Goal: Complete application form

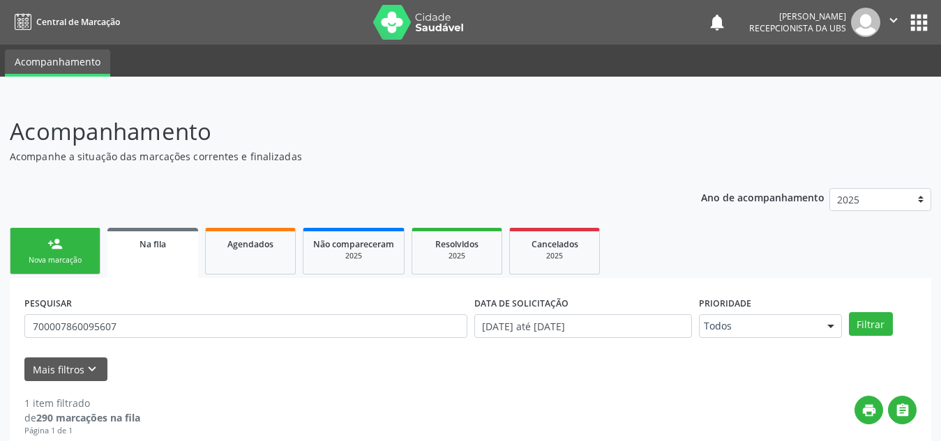
click at [84, 315] on input "700007860095607" at bounding box center [245, 327] width 443 height 24
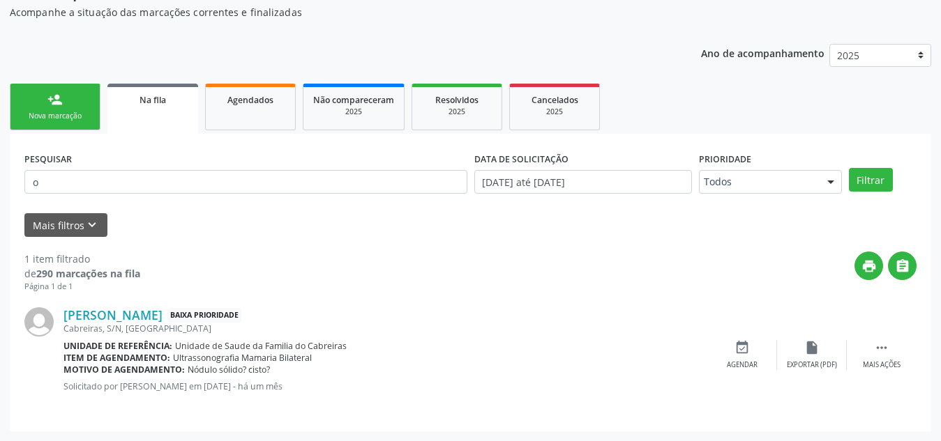
scroll to position [144, 0]
type input "[PERSON_NAME]"
click at [849, 168] on button "Filtrar" at bounding box center [871, 180] width 44 height 24
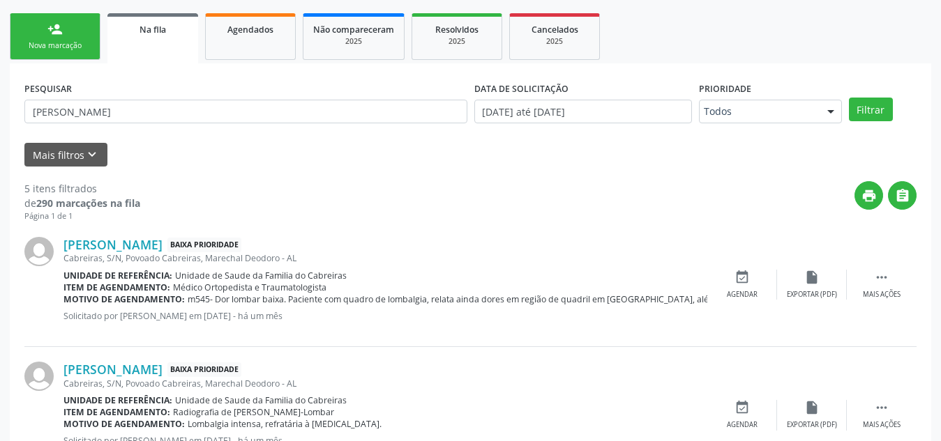
scroll to position [0, 0]
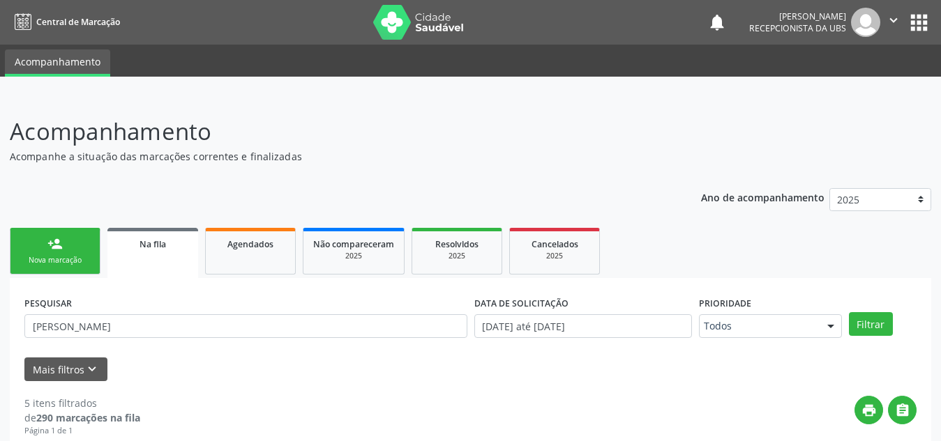
click at [47, 241] on div "person_add" at bounding box center [54, 243] width 15 height 15
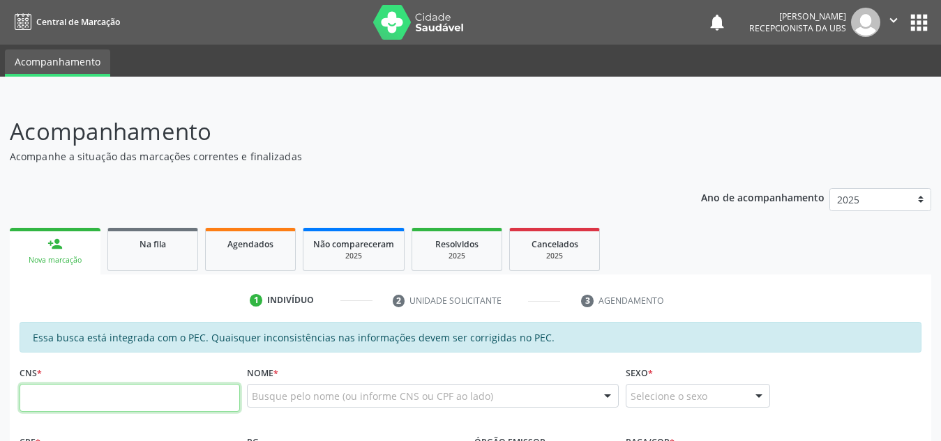
click at [70, 395] on input "text" at bounding box center [130, 398] width 220 height 28
type input "708 6040 1354 5785"
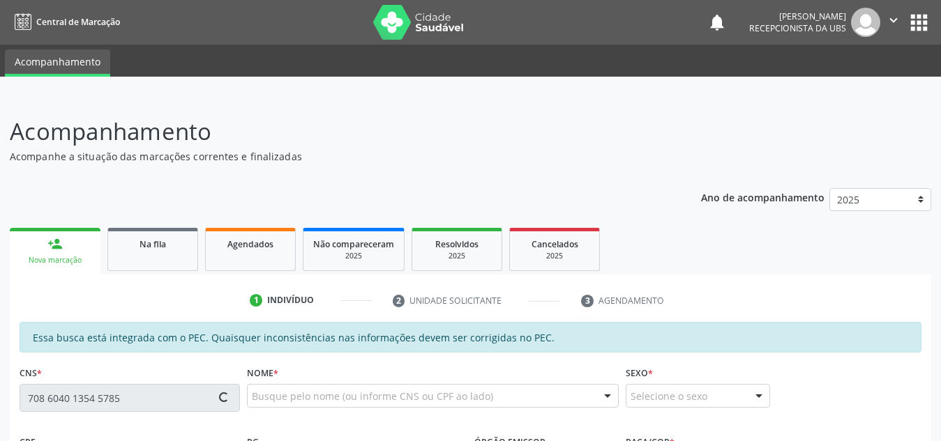
type input "986.333.505-30"
type input "[DATE]"
type input "[PERSON_NAME]"
type input "[PHONE_NUMBER]"
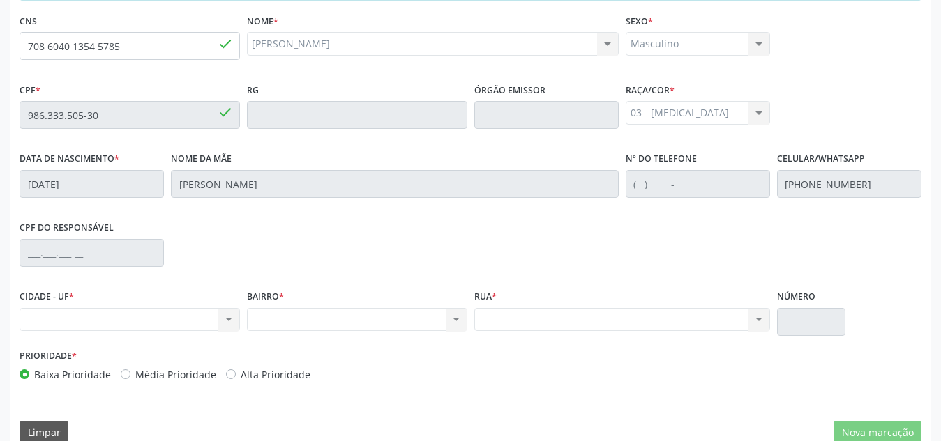
scroll to position [374, 0]
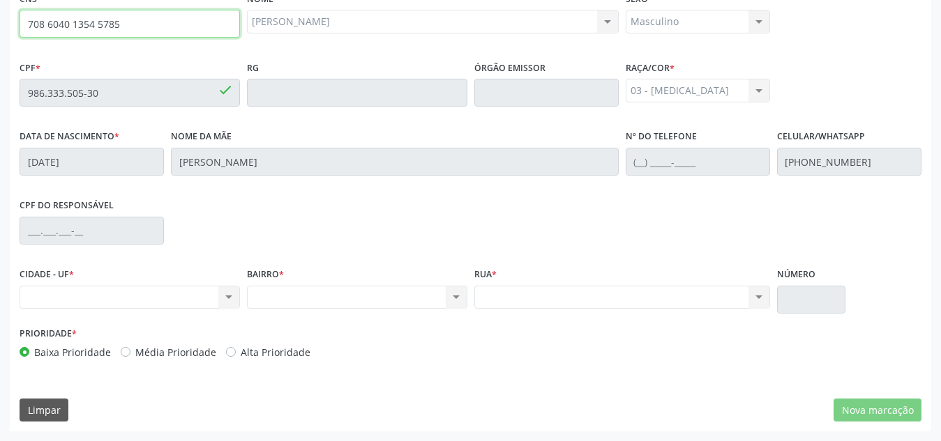
drag, startPoint x: 131, startPoint y: 26, endPoint x: 24, endPoint y: 33, distance: 107.6
click at [24, 33] on input "708 6040 1354 5785" at bounding box center [130, 24] width 220 height 28
click at [159, 309] on div "Nenhum resultado encontrado para: " " Não há nenhuma opção para ser exibida." at bounding box center [130, 298] width 220 height 24
click at [162, 305] on div "Nenhum resultado encontrado para: " " Não há nenhuma opção para ser exibida." at bounding box center [130, 298] width 220 height 24
click at [192, 298] on div "Nenhum resultado encontrado para: " " Não há nenhuma opção para ser exibida." at bounding box center [130, 298] width 220 height 24
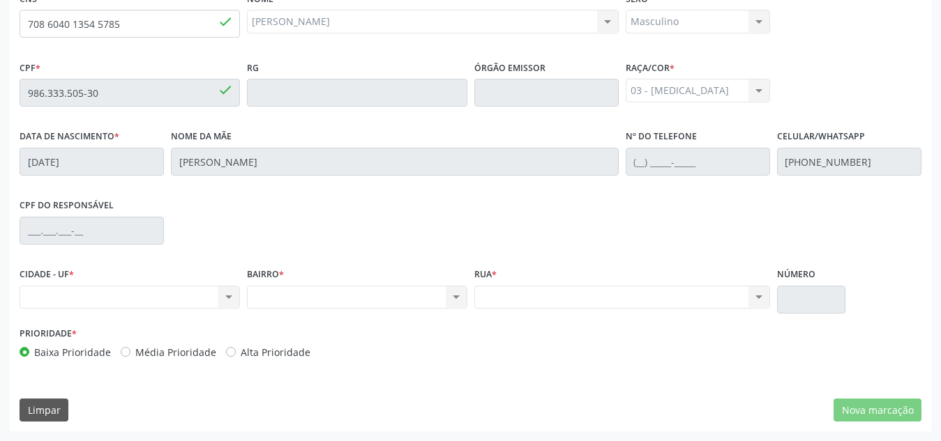
click at [192, 298] on div "Nenhum resultado encontrado para: " " Não há nenhuma opção para ser exibida." at bounding box center [130, 298] width 220 height 24
click at [510, 296] on div "Nenhum resultado encontrado para: " " Não há nenhuma opção para ser exibida." at bounding box center [622, 298] width 296 height 24
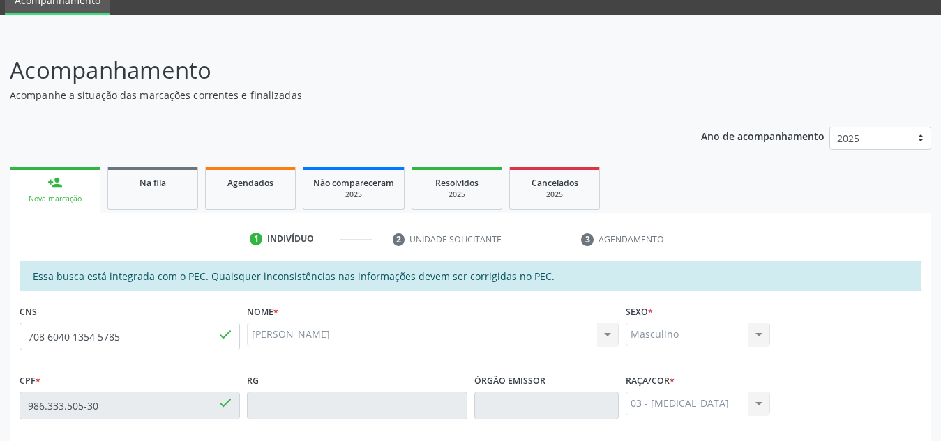
scroll to position [0, 0]
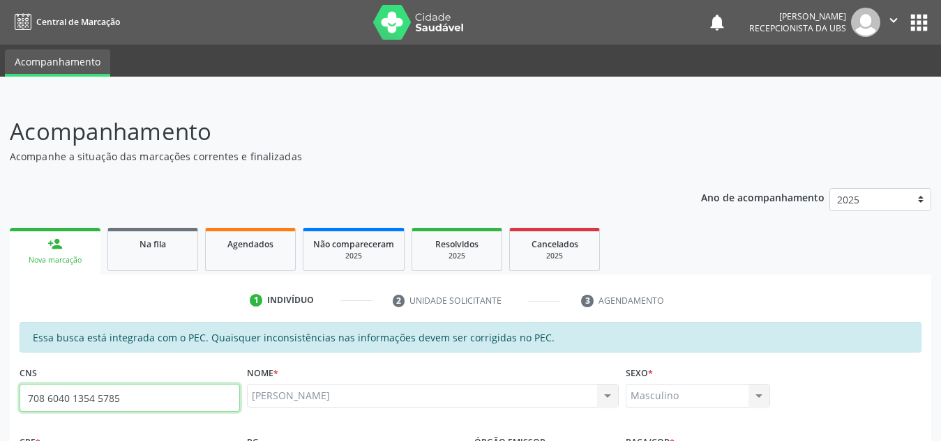
drag, startPoint x: 132, startPoint y: 398, endPoint x: 59, endPoint y: 405, distance: 72.9
click at [0, 26] on div "Central de Marcação notifications [PERSON_NAME] Recepcionista da UBS  Configur…" at bounding box center [470, 220] width 941 height 441
click at [162, 404] on input "708 6040 1354 5785" at bounding box center [130, 398] width 220 height 28
drag, startPoint x: 162, startPoint y: 404, endPoint x: 56, endPoint y: 397, distance: 106.9
click at [29, 15] on div "Central de Marcação notifications [PERSON_NAME] Recepcionista da UBS  Configur…" at bounding box center [470, 220] width 941 height 441
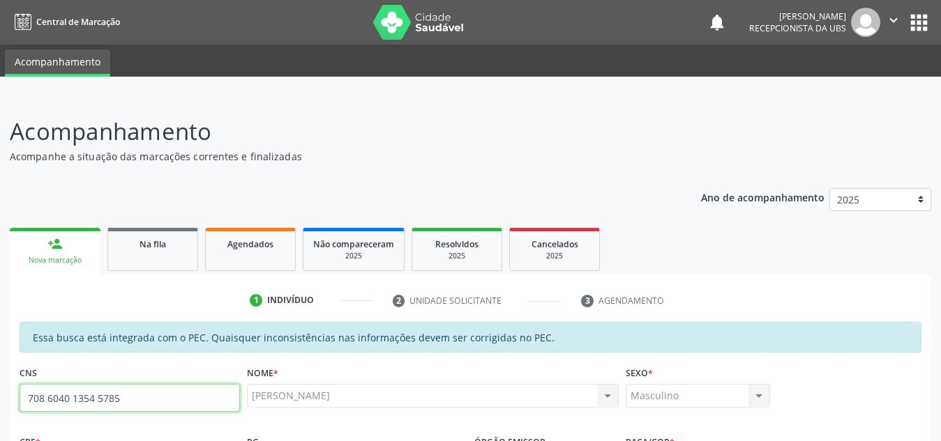
click at [160, 406] on input "708 6040 1354 5785" at bounding box center [130, 398] width 220 height 28
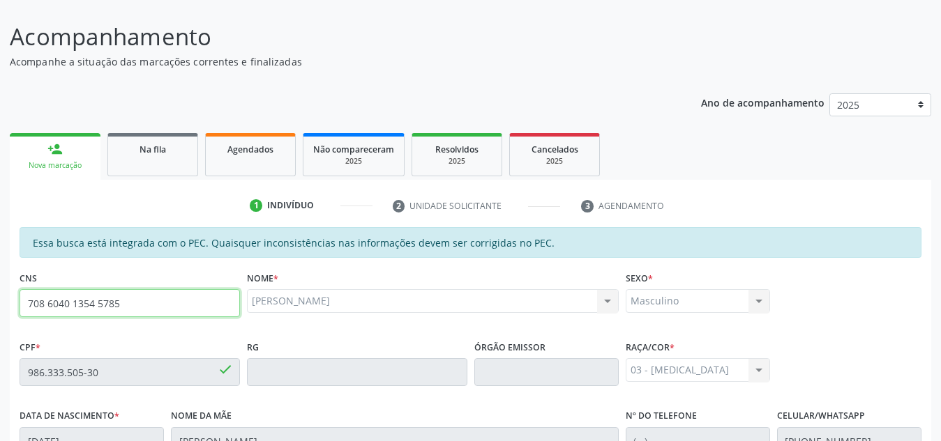
scroll to position [98, 0]
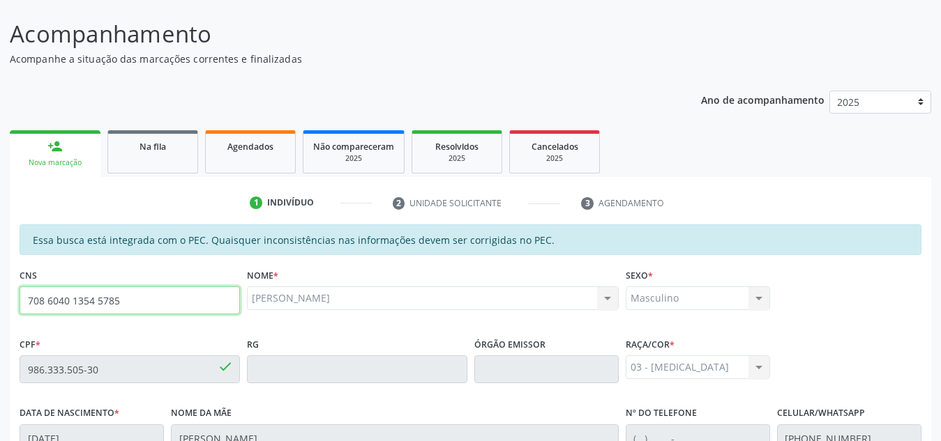
drag, startPoint x: 28, startPoint y: 300, endPoint x: 125, endPoint y: 300, distance: 96.9
click at [125, 300] on input "708 6040 1354 5785" at bounding box center [130, 301] width 220 height 28
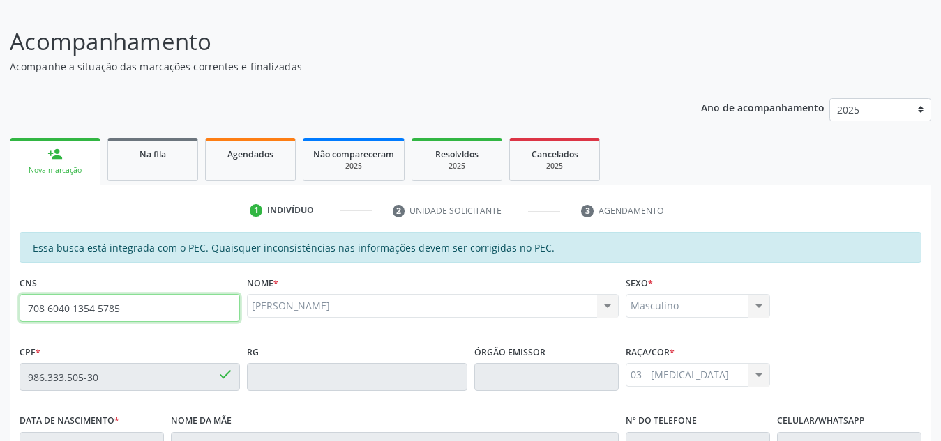
scroll to position [50, 0]
